Goal: Task Accomplishment & Management: Manage account settings

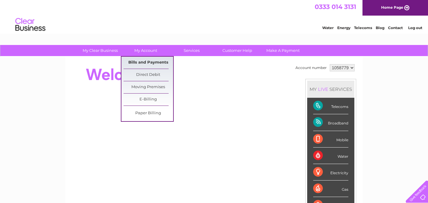
click at [145, 62] on link "Bills and Payments" at bounding box center [148, 63] width 50 height 12
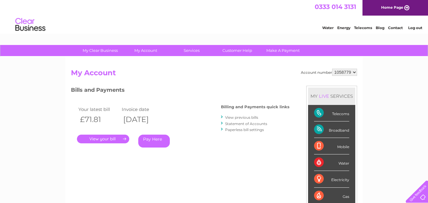
click at [113, 139] on link "." at bounding box center [103, 139] width 52 height 9
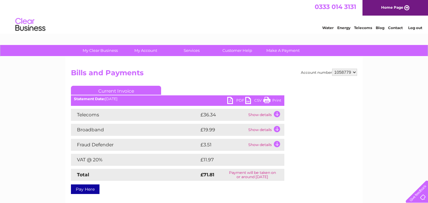
click at [279, 114] on td "Show details" at bounding box center [266, 115] width 38 height 12
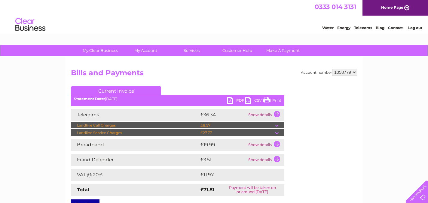
click at [276, 132] on td at bounding box center [279, 132] width 9 height 7
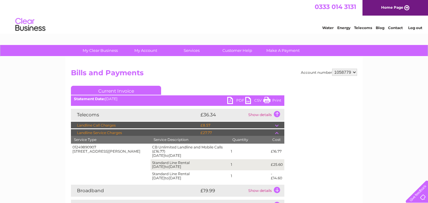
click at [278, 126] on td at bounding box center [279, 125] width 9 height 7
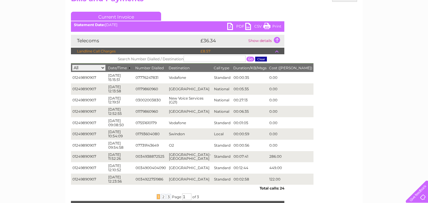
scroll to position [78, 0]
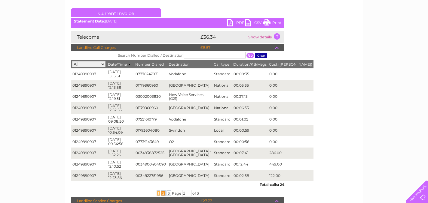
click at [162, 193] on span "2" at bounding box center [163, 193] width 5 height 5
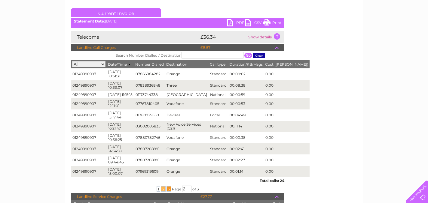
click at [168, 192] on span "3" at bounding box center [168, 188] width 5 height 5
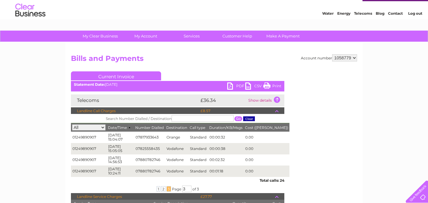
scroll to position [0, 0]
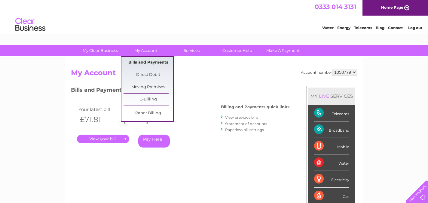
click at [135, 62] on link "Bills and Payments" at bounding box center [148, 63] width 50 height 12
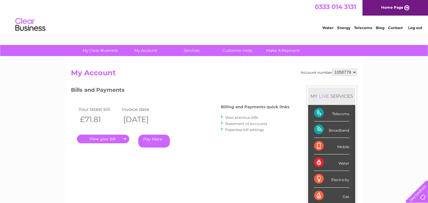
click at [244, 116] on link "View previous bills" at bounding box center [241, 117] width 33 height 5
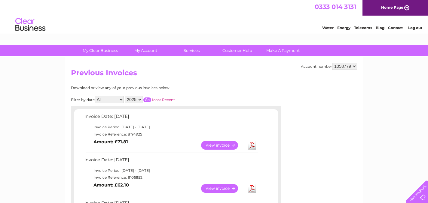
click at [220, 144] on link "View" at bounding box center [223, 145] width 44 height 9
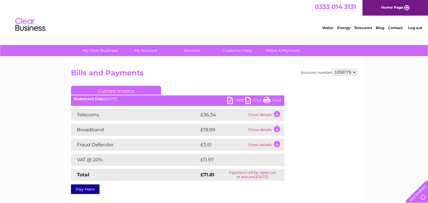
click at [235, 101] on link "PDF" at bounding box center [236, 101] width 18 height 9
